Goal: Information Seeking & Learning: Compare options

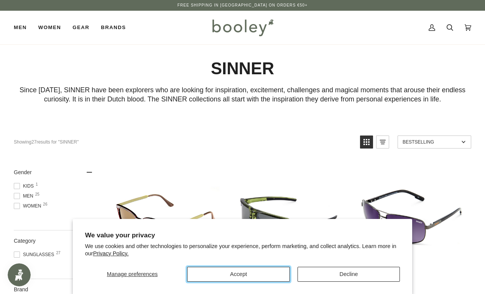
click at [239, 273] on button "Accept" at bounding box center [238, 274] width 102 height 15
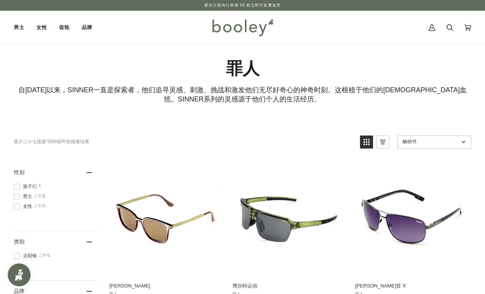
click at [444, 62] on h1 "罪人" at bounding box center [242, 68] width 457 height 21
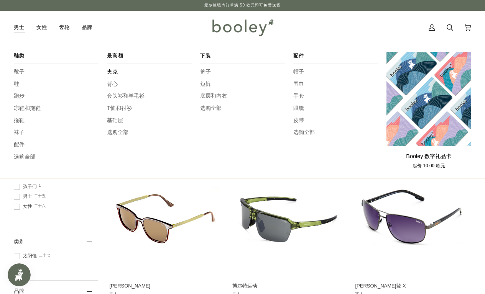
click at [112, 72] on font "夹克" at bounding box center [112, 72] width 11 height 6
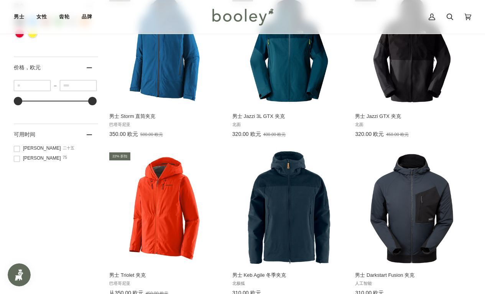
scroll to position [462, 0]
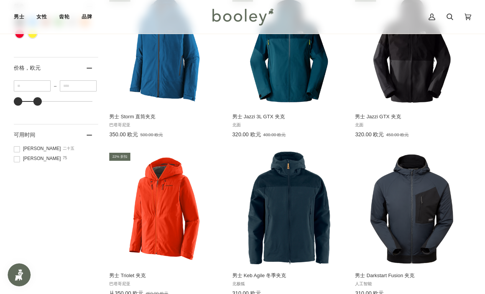
type input "***"
drag, startPoint x: 91, startPoint y: 104, endPoint x: 20, endPoint y: 104, distance: 71.3
click at [20, 104] on div at bounding box center [20, 101] width 8 height 8
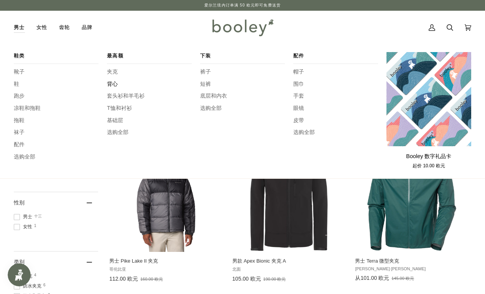
click at [114, 84] on font "背心" at bounding box center [112, 84] width 11 height 6
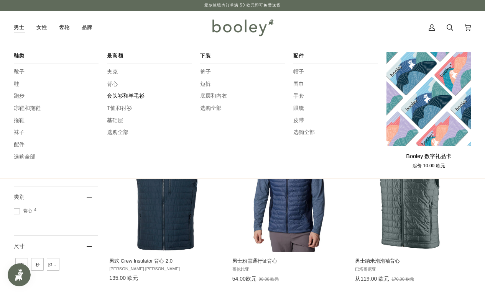
click at [125, 96] on font "套头衫和羊毛衫" at bounding box center [126, 96] width 38 height 6
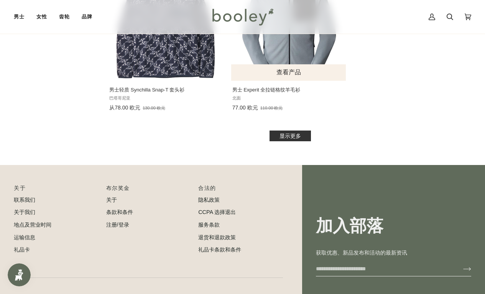
scroll to position [1132, 0]
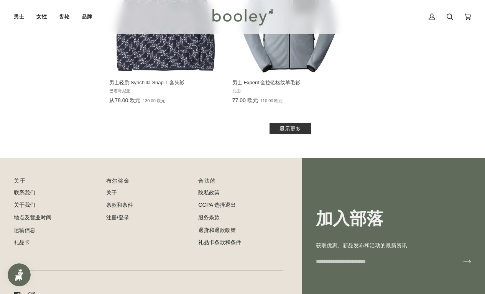
click at [292, 127] on font "显示更多" at bounding box center [289, 129] width 21 height 6
click at [284, 131] on font "显示更多" at bounding box center [289, 129] width 21 height 6
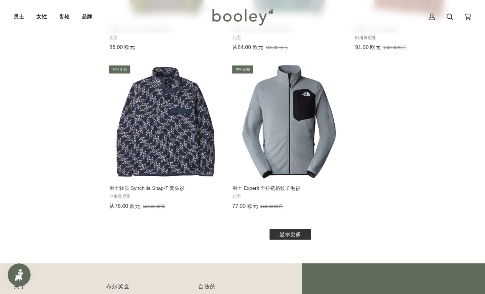
scroll to position [1019, 0]
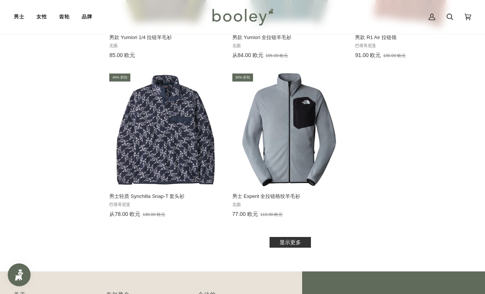
click at [293, 242] on font "显示更多" at bounding box center [289, 243] width 21 height 6
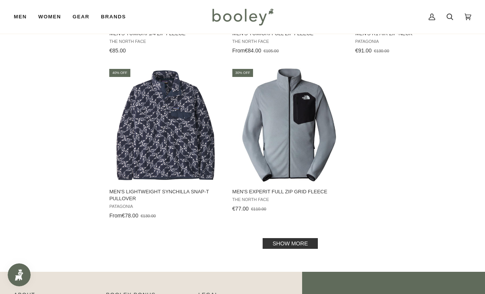
scroll to position [1018, 0]
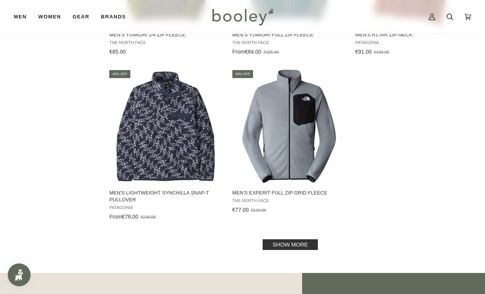
click at [293, 250] on link "Show more" at bounding box center [290, 245] width 55 height 11
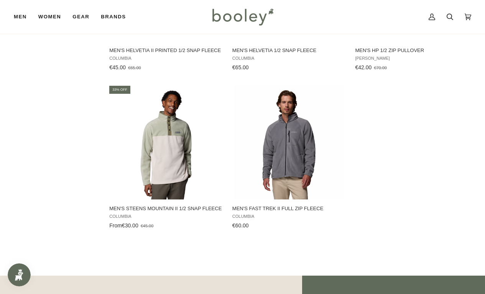
scroll to position [1822, 0]
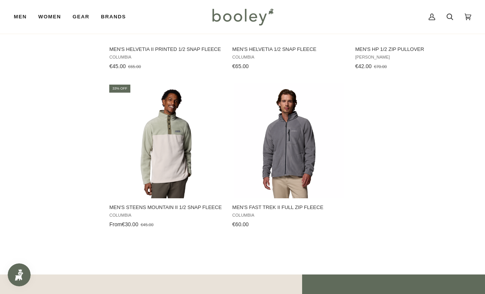
click at [330, 181] on img "Men's Fast Trek II Full Zip Fleece" at bounding box center [289, 141] width 110 height 115
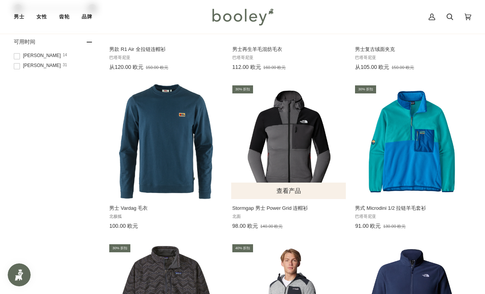
scroll to position [531, 0]
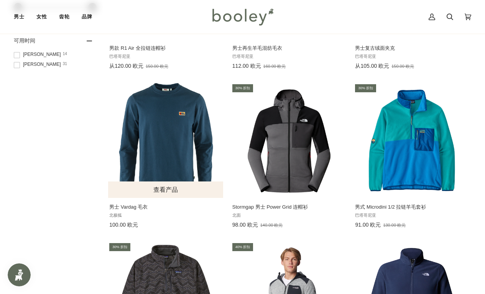
click at [179, 138] on img "男士 Vardag 毛衣" at bounding box center [165, 140] width 115 height 115
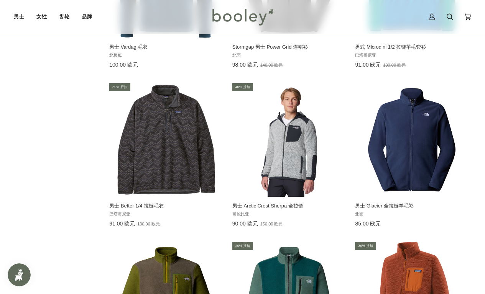
scroll to position [691, 0]
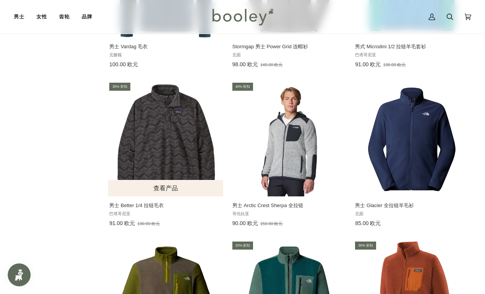
click at [174, 118] on img "男士 Better 1/4 拉链毛衣" at bounding box center [165, 139] width 115 height 115
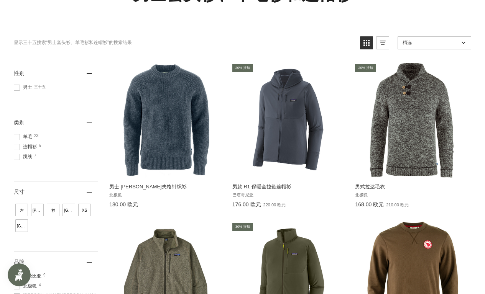
scroll to position [0, 0]
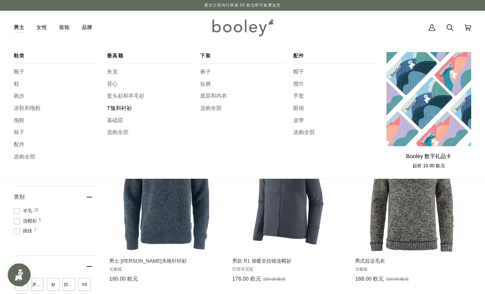
click at [125, 106] on font "T恤和衬衫" at bounding box center [119, 108] width 25 height 6
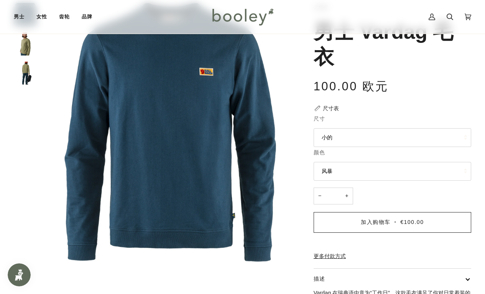
scroll to position [51, 0]
click at [364, 135] on button "小的" at bounding box center [392, 137] width 158 height 19
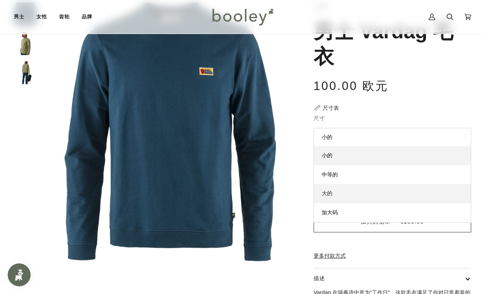
click at [365, 197] on link "大的" at bounding box center [392, 193] width 157 height 19
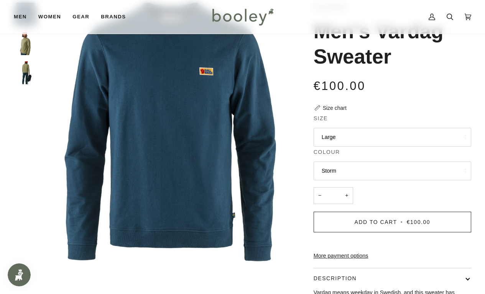
click at [382, 170] on button "Storm" at bounding box center [392, 171] width 158 height 19
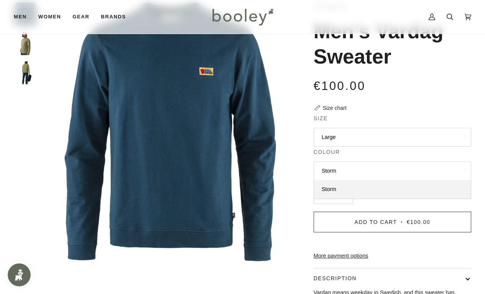
click at [377, 110] on div "Fjallraven Men's Vardag Sweater €100.00 Sale • Save Size chart Size Large Small…" at bounding box center [385, 206] width 171 height 406
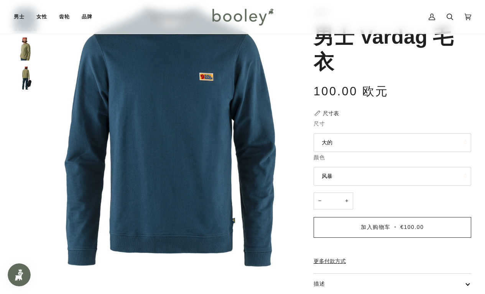
scroll to position [46, 0]
click at [384, 176] on button "风暴" at bounding box center [392, 176] width 158 height 19
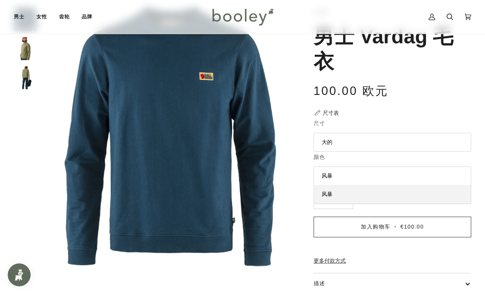
click at [404, 105] on div "100.00 欧元 促销 • 节省" at bounding box center [392, 95] width 158 height 27
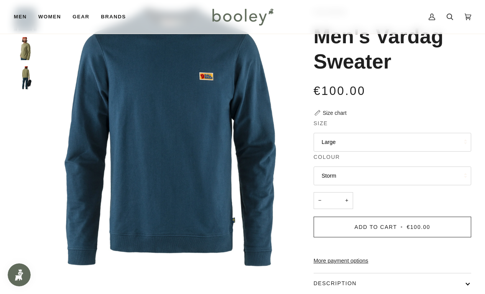
click at [392, 171] on button "Storm" at bounding box center [392, 176] width 158 height 19
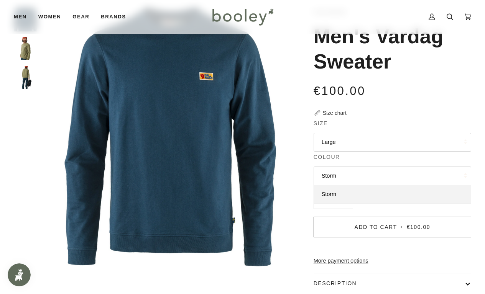
click at [409, 108] on div "€100.00 Sale • Save" at bounding box center [392, 95] width 158 height 27
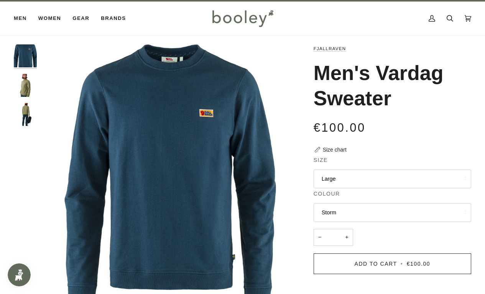
scroll to position [0, 0]
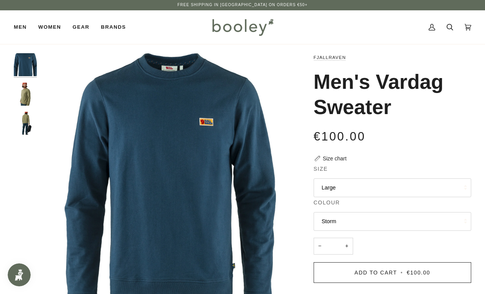
click at [28, 93] on img "Fjallraven Men's Vardag Sweater - Booley Galway" at bounding box center [25, 94] width 23 height 23
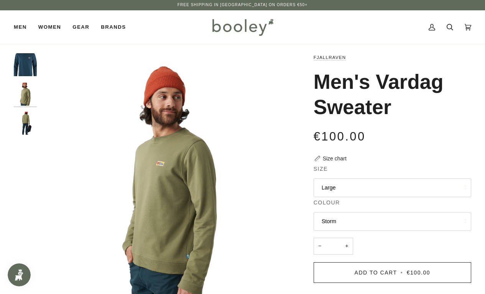
click at [23, 46] on div "Zoom Zoom Zoom" at bounding box center [242, 258] width 485 height 429
click at [28, 66] on img "Fjallraven Men's Vardag Sweater Storm - Booley Galway" at bounding box center [25, 64] width 23 height 23
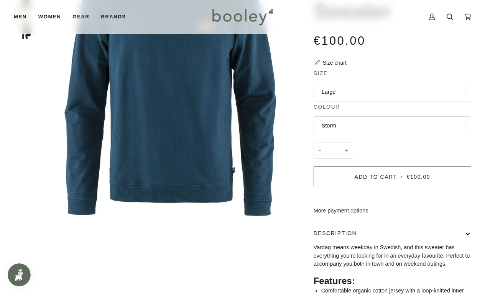
scroll to position [97, 0]
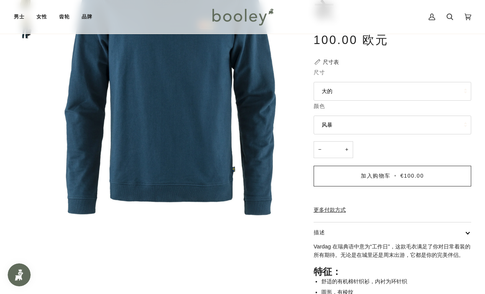
click at [379, 144] on div "− * +" at bounding box center [392, 153] width 158 height 25
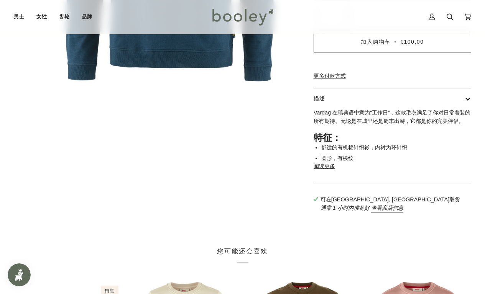
scroll to position [231, 0]
click at [329, 169] on font "阅读更多" at bounding box center [323, 166] width 21 height 6
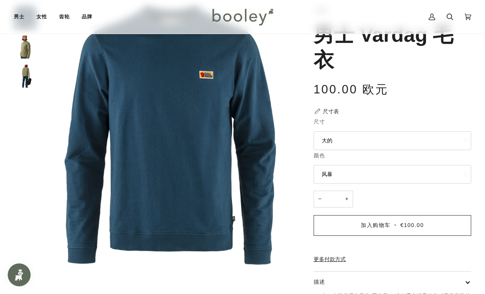
scroll to position [0, 0]
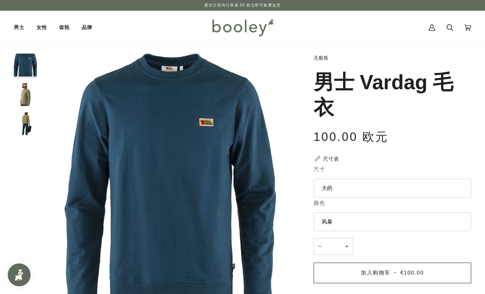
click at [368, 185] on button "大的" at bounding box center [392, 188] width 158 height 19
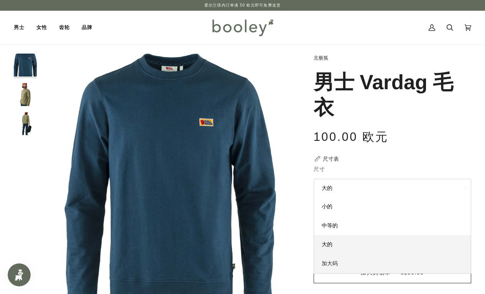
click at [339, 265] on link "加大码" at bounding box center [392, 263] width 157 height 19
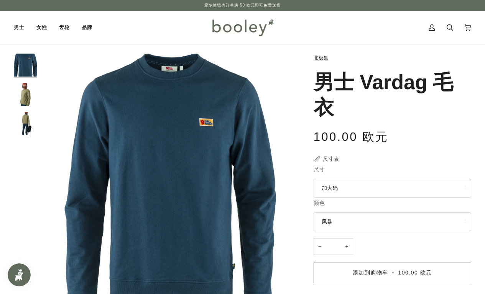
click at [343, 187] on button "加大码" at bounding box center [392, 188] width 158 height 19
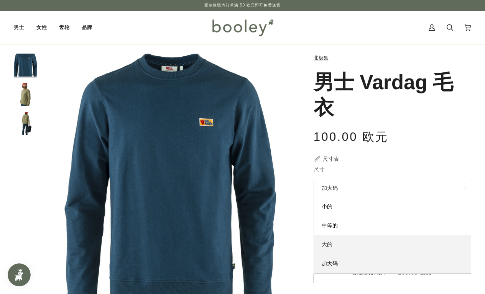
click at [339, 246] on link "大的" at bounding box center [392, 244] width 157 height 19
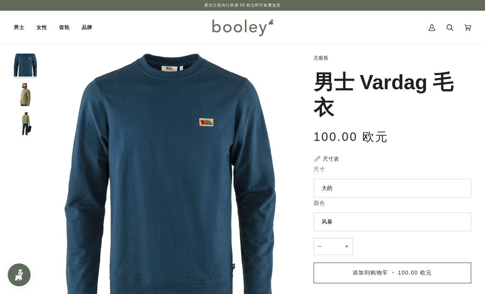
click at [434, 127] on div "男士 Vardag 毛衣" at bounding box center [392, 99] width 158 height 58
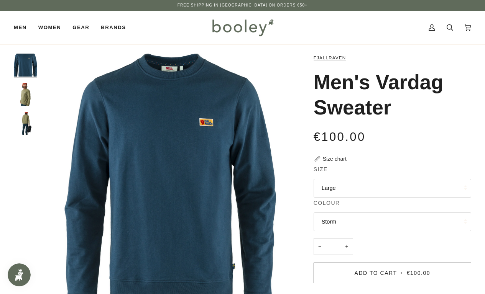
click at [422, 125] on div "Men's Vardag Sweater" at bounding box center [392, 99] width 158 height 58
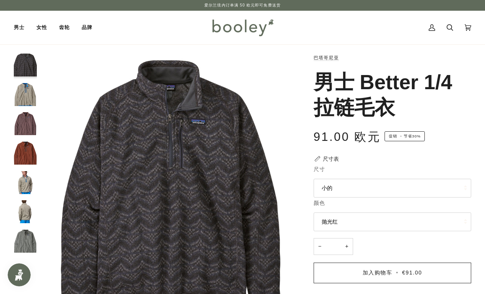
click at [346, 192] on button "小的" at bounding box center [392, 188] width 158 height 19
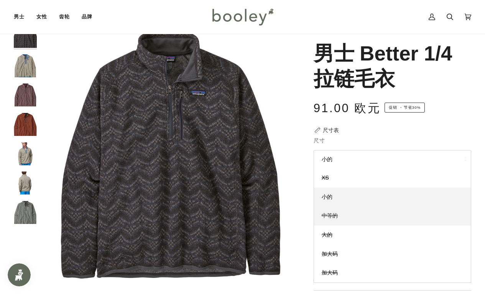
scroll to position [30, 0]
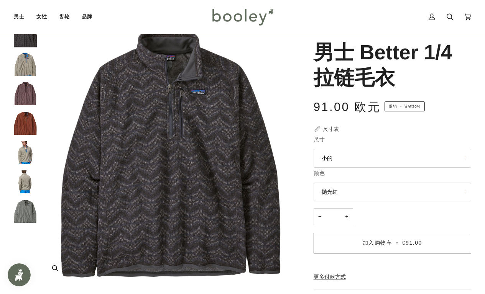
click at [73, 39] on img "Patagonia 男式 Better 毛衣 1/4 拉链 Island Escape / Forge 灰色 - Booley Galway" at bounding box center [170, 153] width 259 height 259
click at [353, 190] on button "抛光红" at bounding box center [392, 192] width 158 height 19
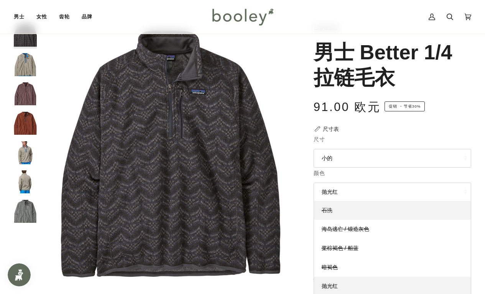
scroll to position [61, 0]
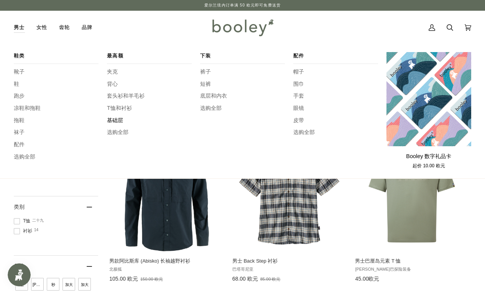
click at [119, 117] on font "基础层" at bounding box center [115, 120] width 16 height 6
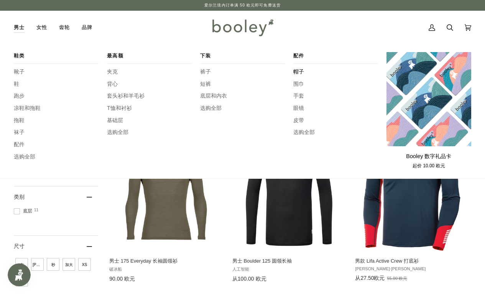
click at [297, 72] on font "帽子" at bounding box center [298, 72] width 11 height 6
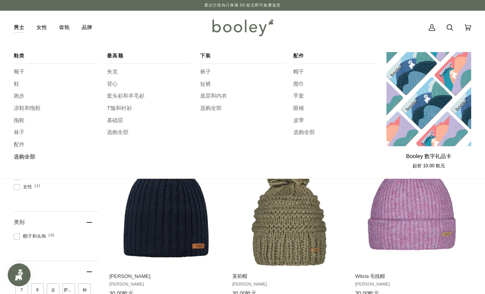
click at [21, 158] on font "选购全部" at bounding box center [24, 157] width 21 height 6
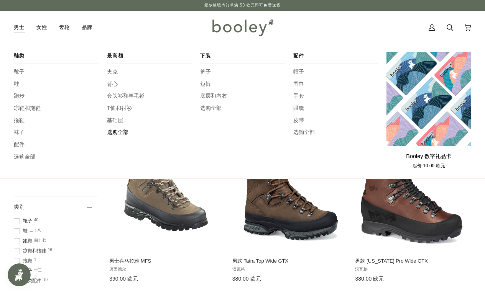
click at [116, 133] on font "选购全部" at bounding box center [117, 132] width 21 height 6
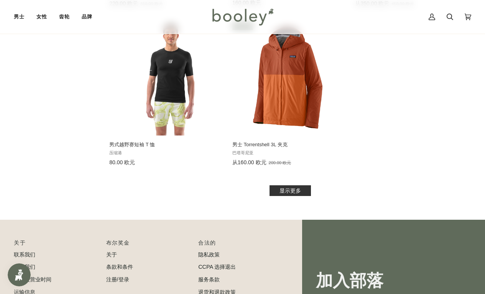
scroll to position [1071, 0]
click at [295, 193] on font "显示更多" at bounding box center [289, 190] width 21 height 6
click at [282, 192] on font "显示更多" at bounding box center [289, 190] width 21 height 6
click at [293, 189] on font "显示更多" at bounding box center [289, 190] width 21 height 6
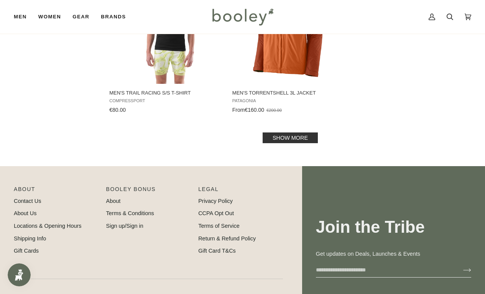
scroll to position [1123, 0]
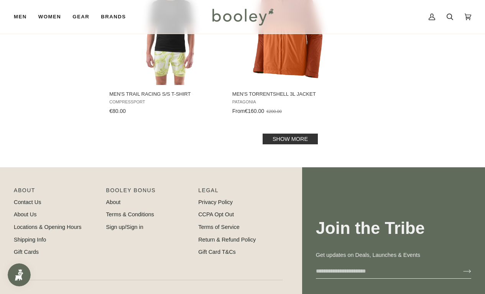
click at [300, 138] on link "Show more" at bounding box center [290, 139] width 55 height 11
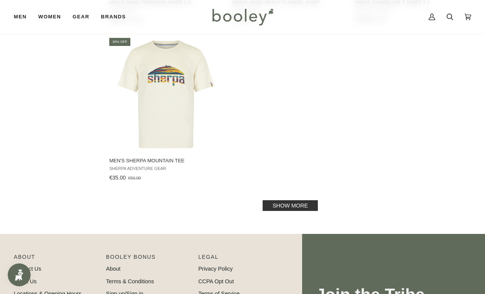
scroll to position [2171, 0]
click at [291, 210] on link "Show more" at bounding box center [290, 205] width 55 height 11
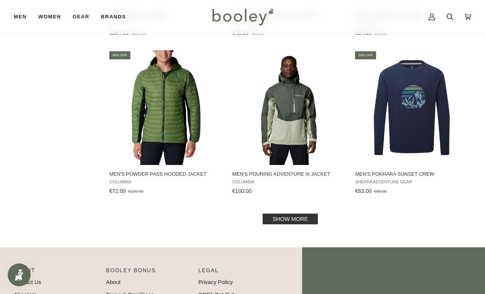
scroll to position [3119, 0]
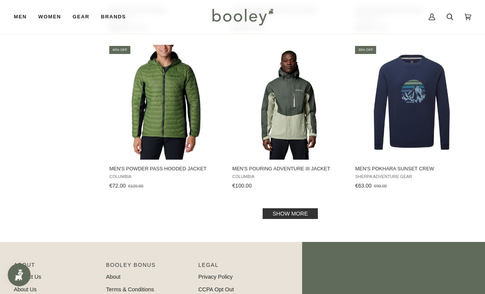
click at [298, 219] on link "Show more" at bounding box center [290, 213] width 55 height 11
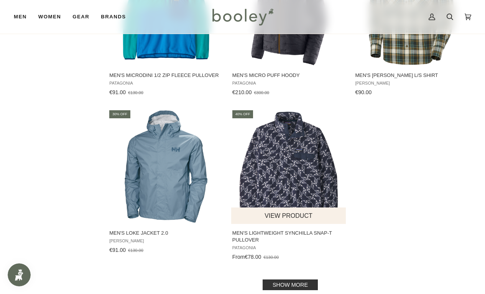
scroll to position [4195, 0]
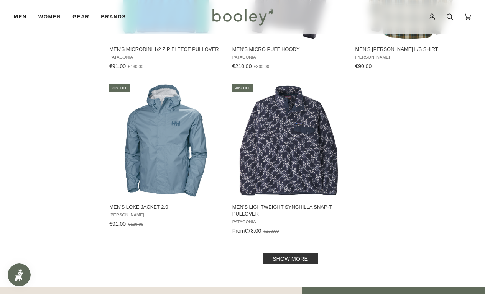
click at [300, 264] on link "Show more" at bounding box center [290, 259] width 55 height 11
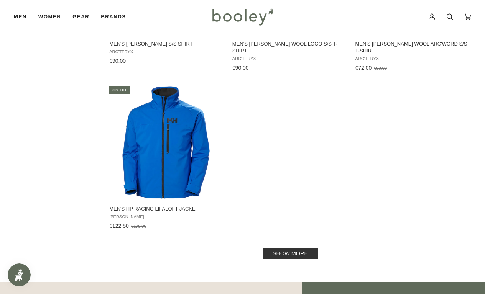
scroll to position [5327, 0]
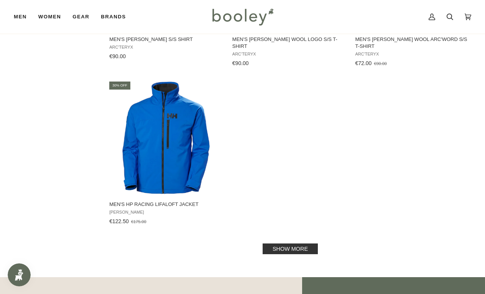
click at [303, 254] on link "Show more" at bounding box center [290, 249] width 55 height 11
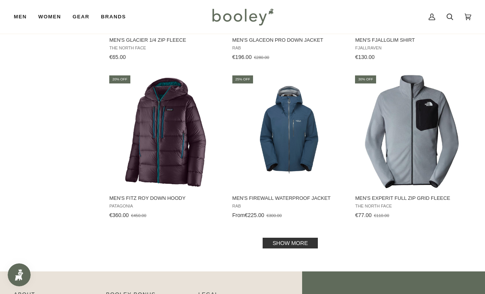
scroll to position [6294, 0]
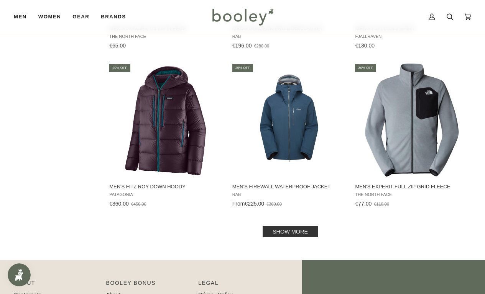
click at [284, 237] on link "Show more" at bounding box center [290, 231] width 55 height 11
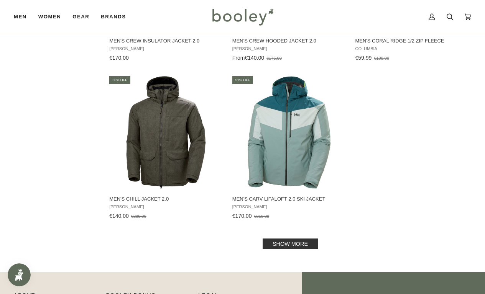
scroll to position [7410, 0]
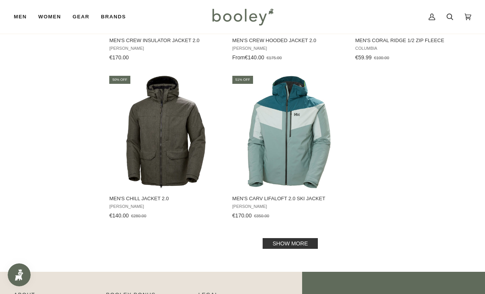
click at [270, 249] on link "Show more" at bounding box center [290, 243] width 55 height 11
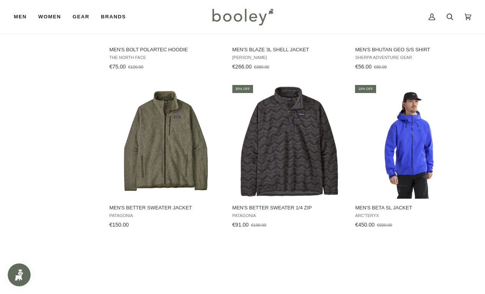
scroll to position [7905, 0]
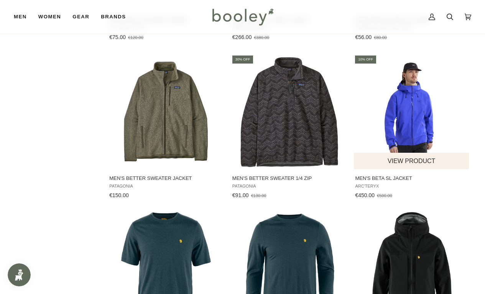
click at [408, 151] on img "Men's Beta SL Jacket" at bounding box center [411, 111] width 115 height 115
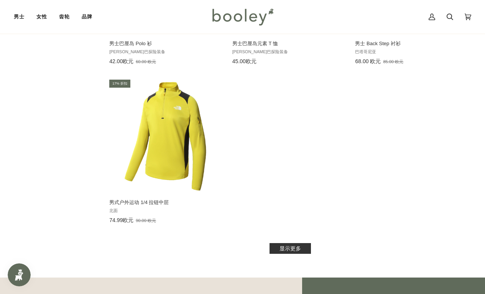
scroll to position [8492, 0]
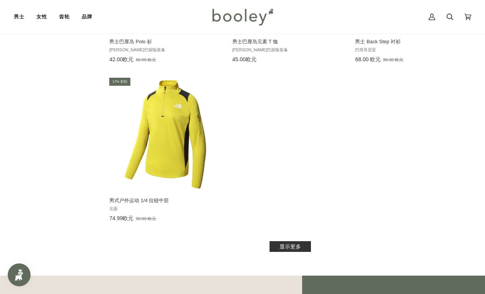
click at [297, 250] on font "显示更多" at bounding box center [289, 247] width 21 height 6
click at [301, 249] on link "显示更多" at bounding box center [289, 246] width 41 height 11
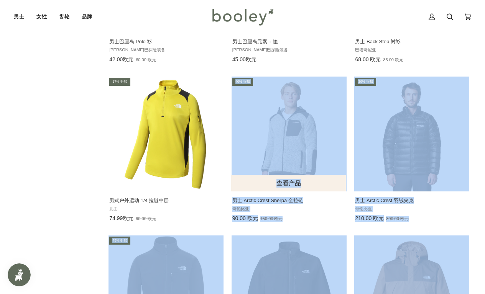
click at [332, 192] on button "查看产品" at bounding box center [288, 183] width 115 height 16
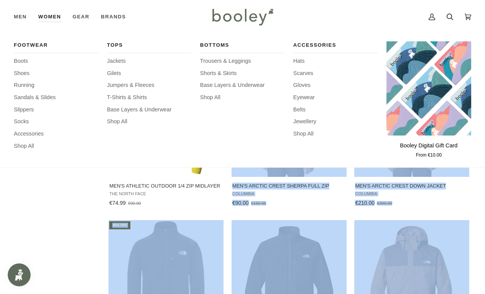
scroll to position [8492, 0]
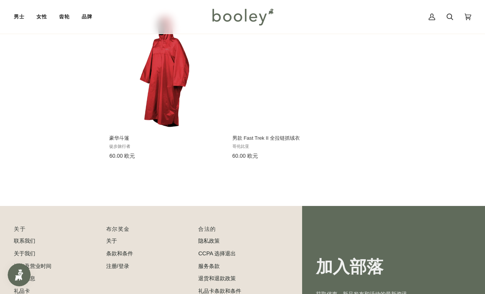
scroll to position [9358, 0]
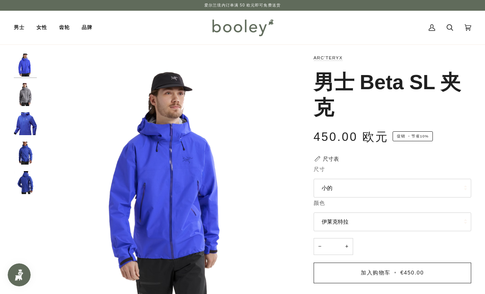
click at [408, 156] on div "Arc'teryx 男士 Beta SL 夹克 450.00 欧元 促销 • 节省 10% 尺寸表 尺寸 小的 小的" at bounding box center [385, 252] width 171 height 396
